Goal: Transaction & Acquisition: Purchase product/service

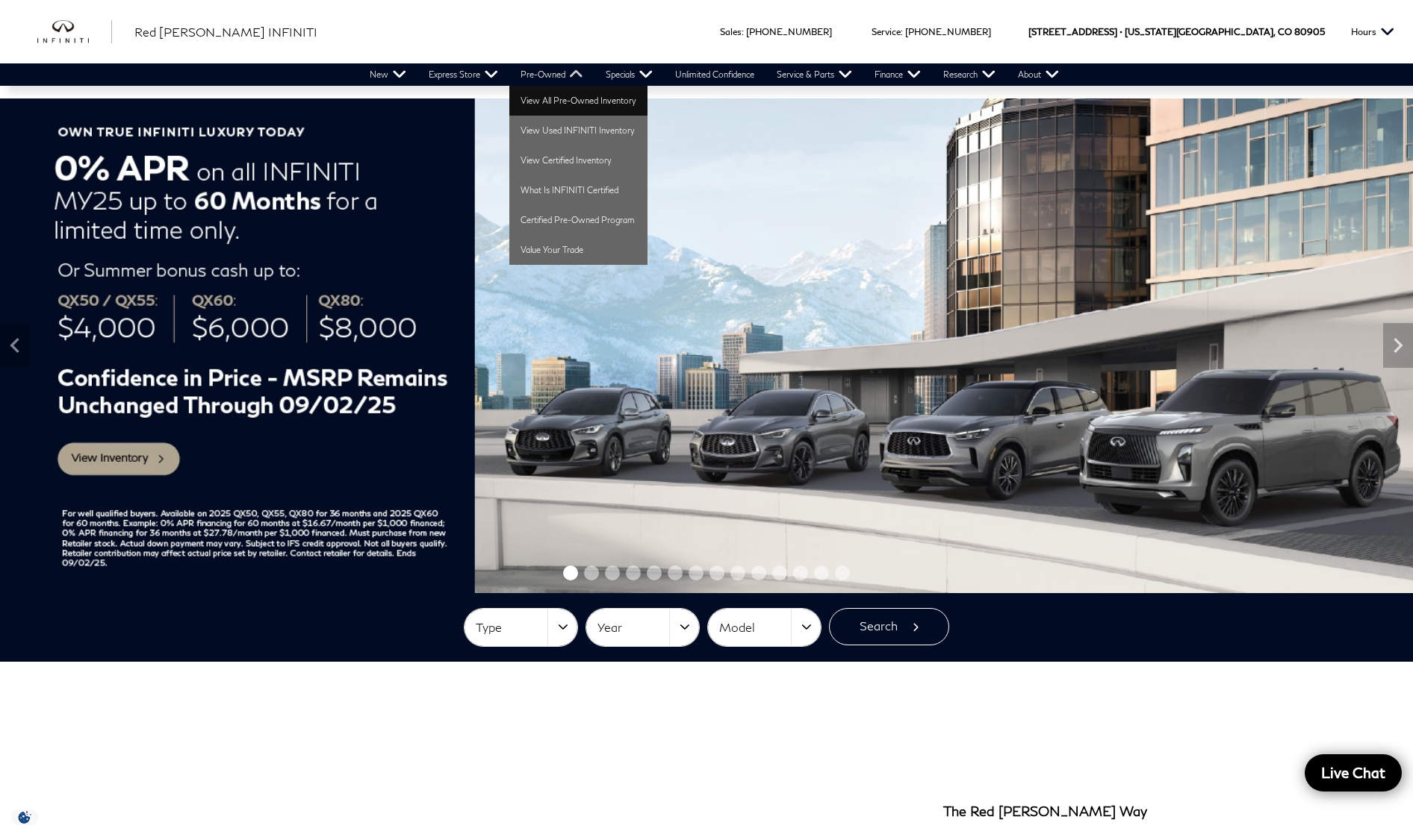
click at [569, 97] on link "View All Pre-Owned Inventory" at bounding box center [578, 101] width 138 height 30
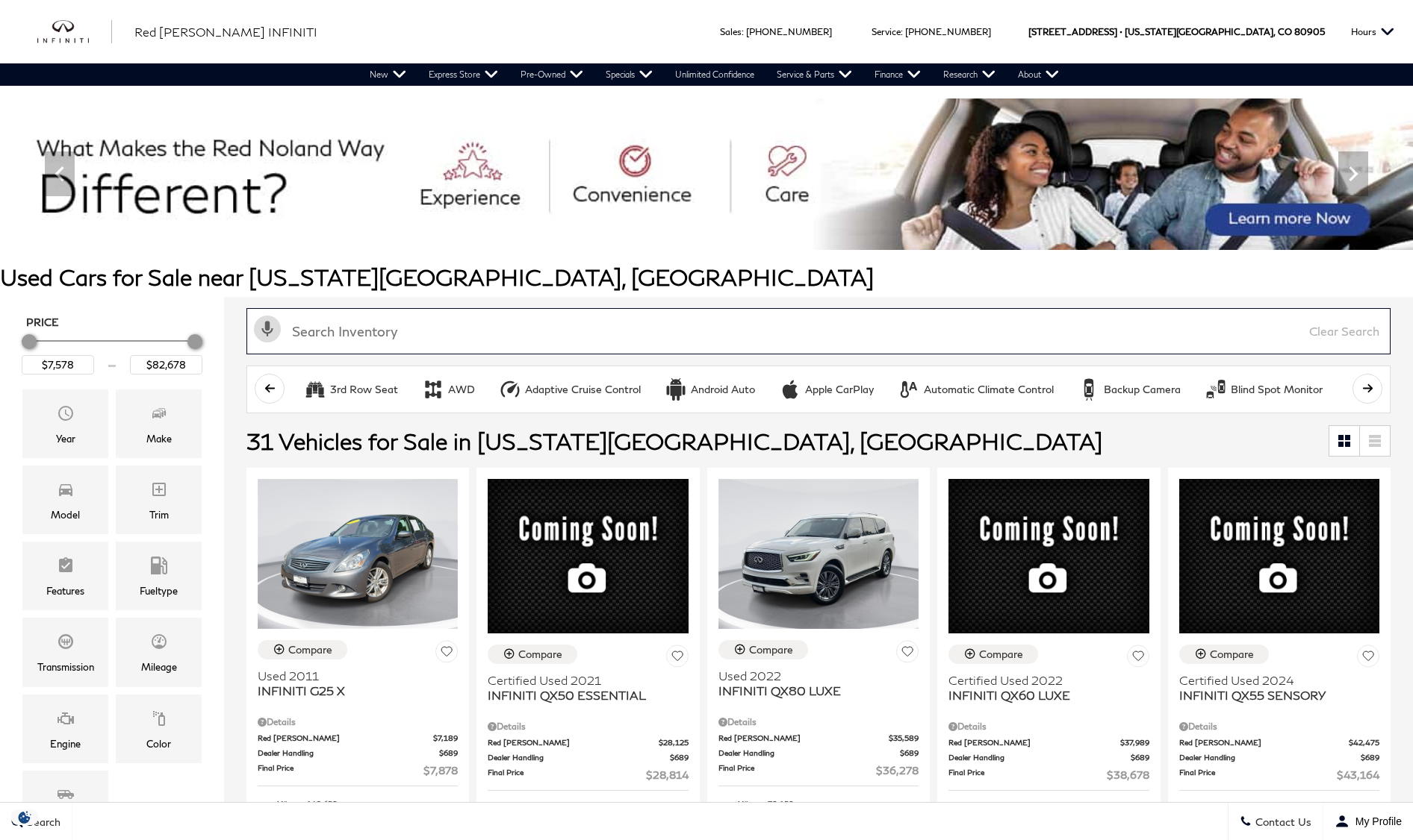
click at [606, 329] on input "text" at bounding box center [818, 330] width 1143 height 46
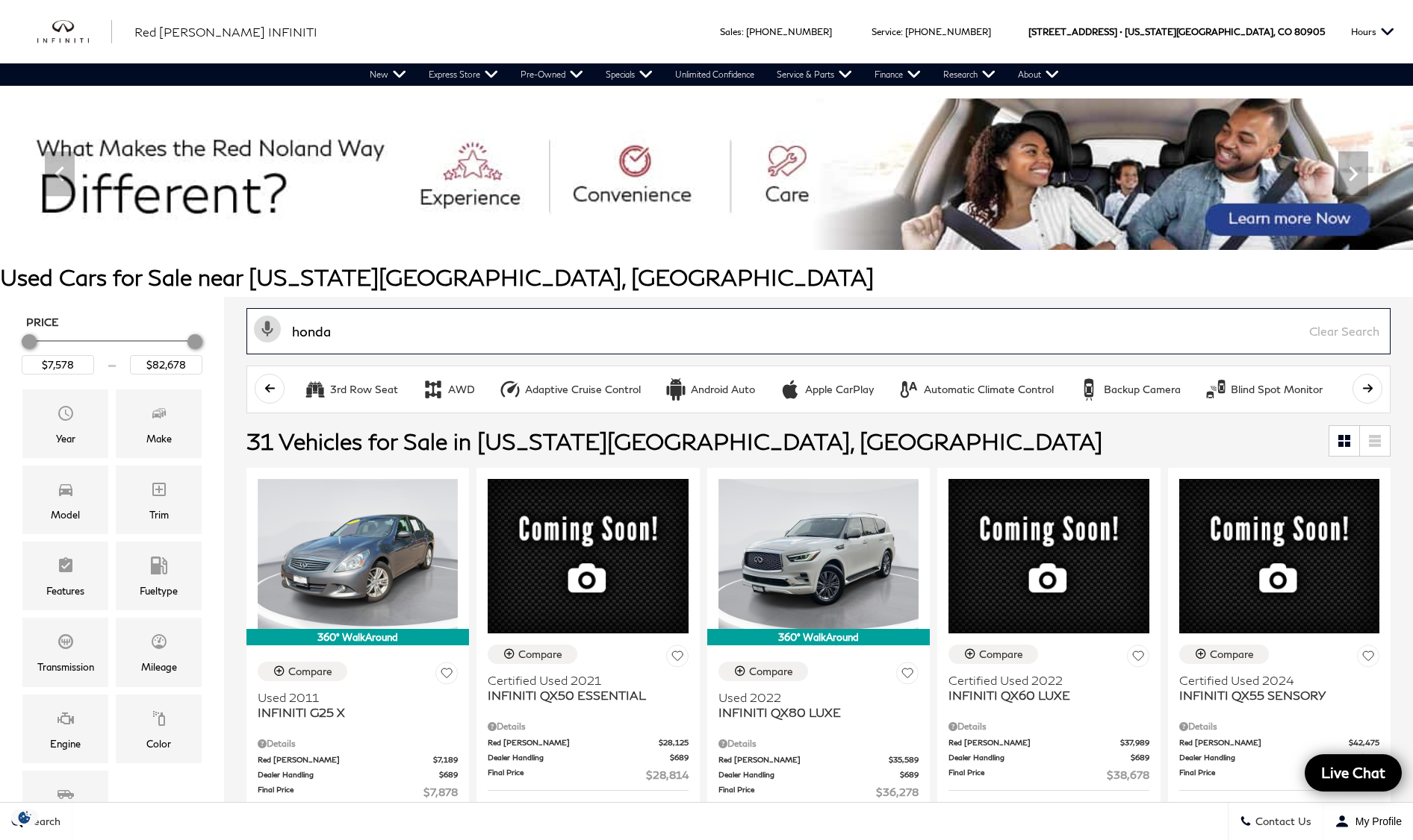
type input "honda"
type input "$20,578"
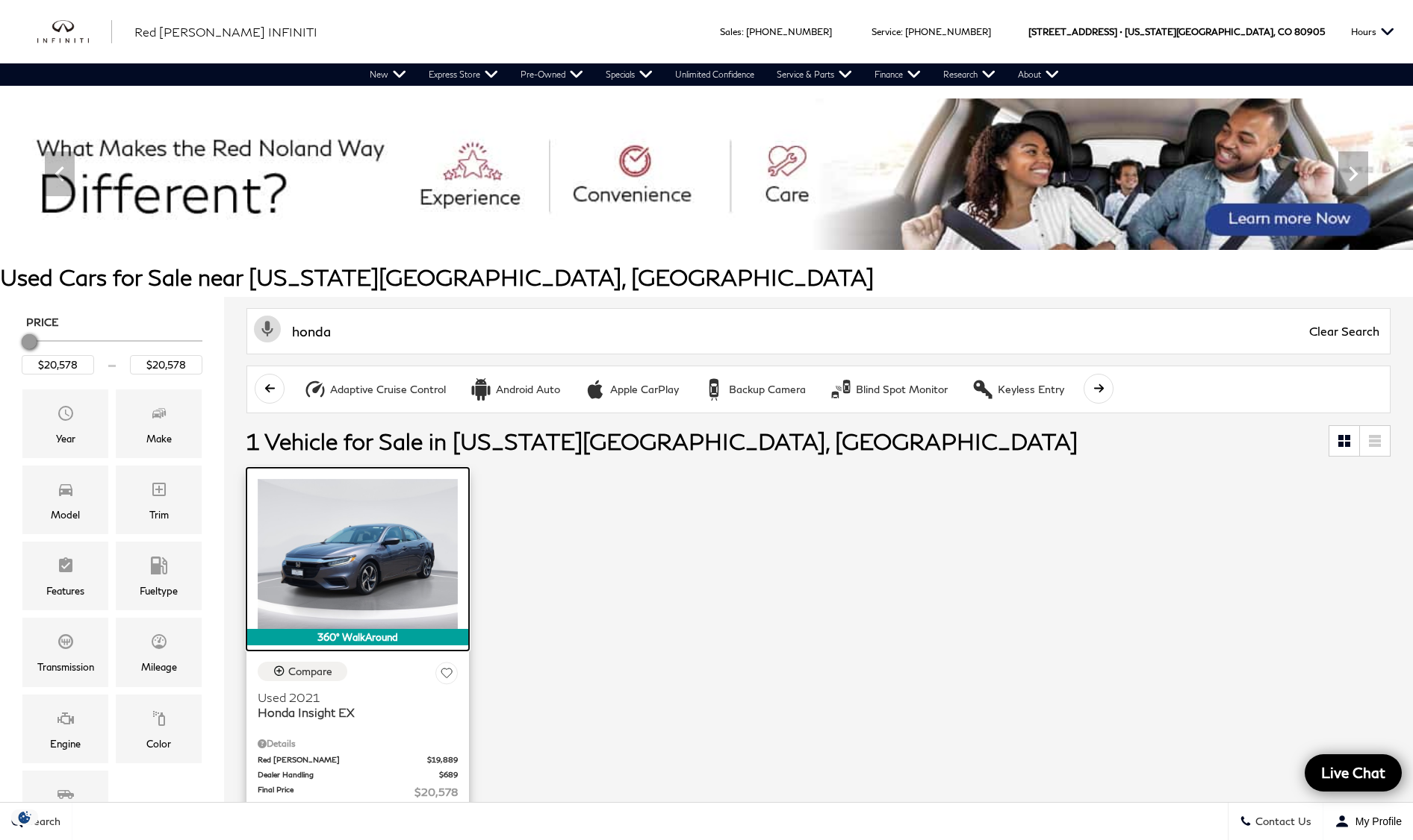
click at [357, 544] on img at bounding box center [357, 554] width 200 height 150
